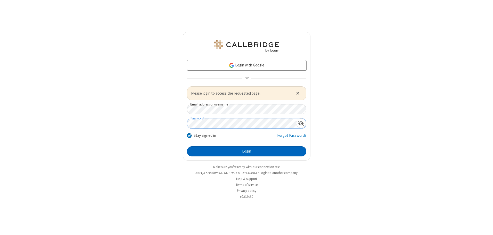
click at [247, 151] on button "Login" at bounding box center [246, 151] width 119 height 10
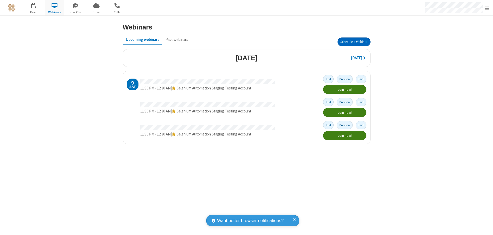
click at [354, 42] on button "Schedule a Webinar" at bounding box center [354, 41] width 33 height 9
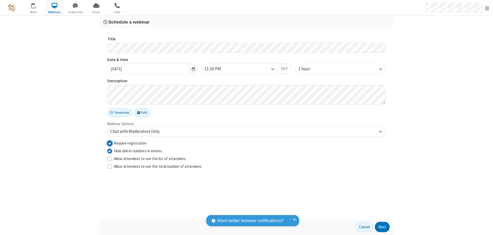
click at [110, 143] on input "Require registration" at bounding box center [109, 142] width 5 height 5
checkbox input "false"
click at [383, 227] on button "Next" at bounding box center [382, 226] width 15 height 10
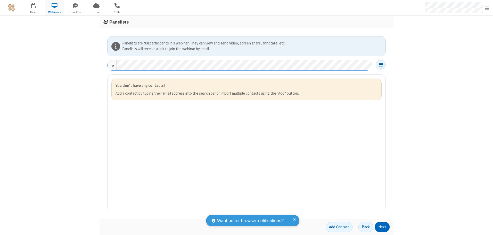
click at [383, 227] on button "Next" at bounding box center [382, 226] width 15 height 10
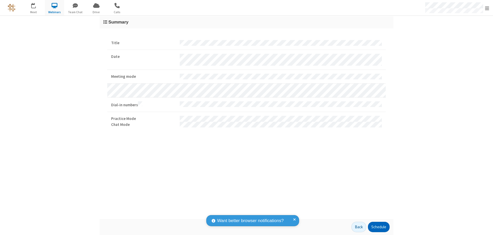
click at [379, 227] on button "Schedule" at bounding box center [379, 226] width 22 height 10
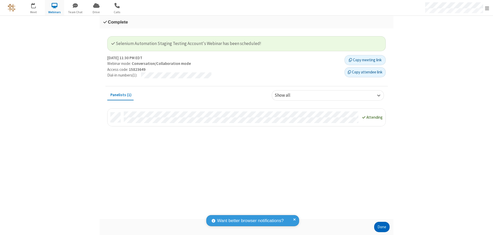
click at [382, 227] on button "Done" at bounding box center [381, 226] width 15 height 10
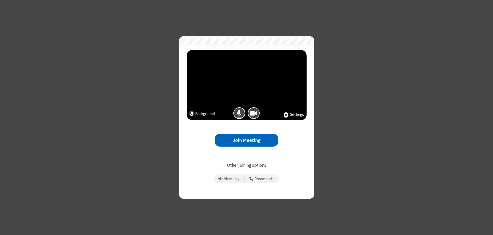
click at [247, 140] on button "Join Meeting" at bounding box center [246, 140] width 63 height 13
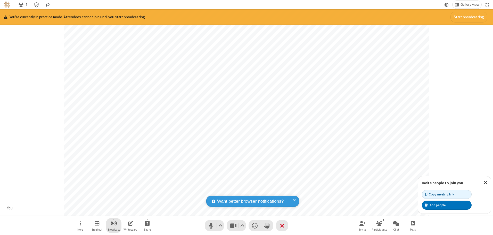
click at [114, 223] on span "Start broadcast" at bounding box center [114, 223] width 6 height 6
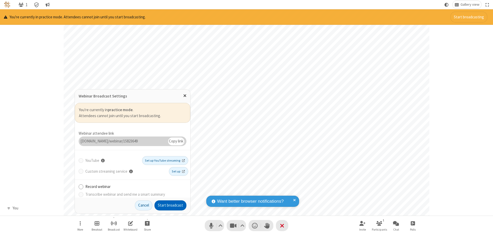
click at [171, 205] on button "Start broadcast" at bounding box center [171, 205] width 32 height 10
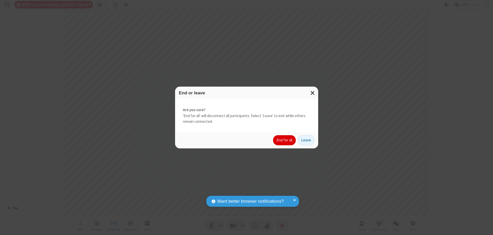
click at [285, 140] on button "End for all" at bounding box center [284, 140] width 23 height 10
